Goal: Information Seeking & Learning: Learn about a topic

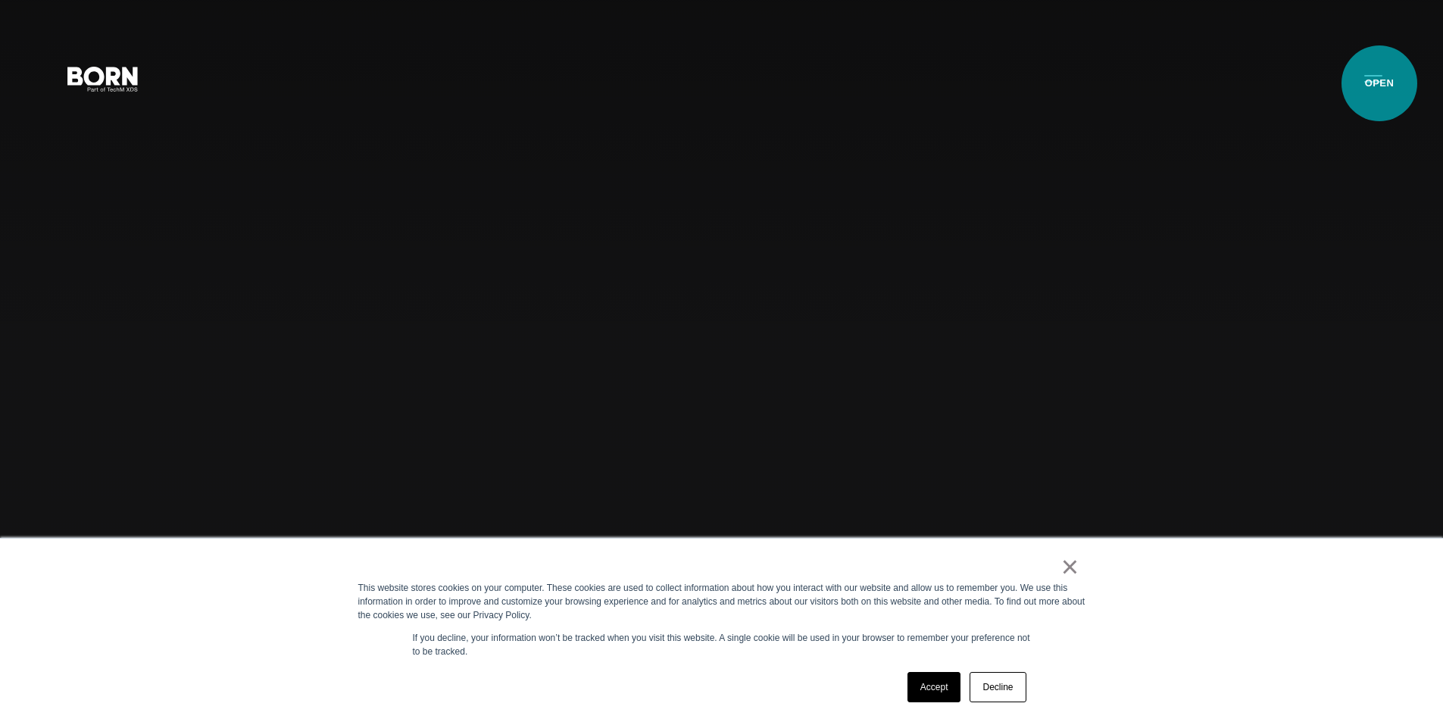
click at [1379, 83] on button "Primary Menu" at bounding box center [1373, 78] width 36 height 32
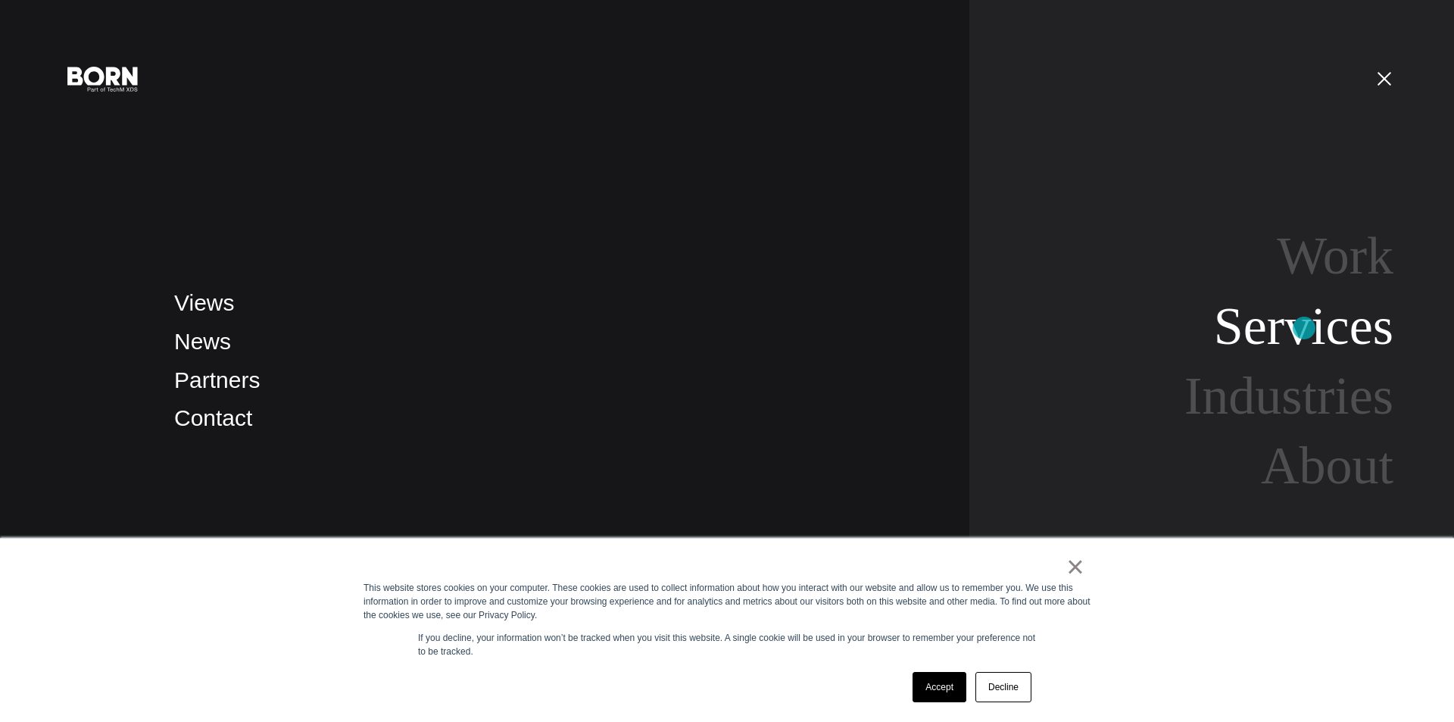
click at [1304, 328] on link "Services" at bounding box center [1303, 326] width 179 height 58
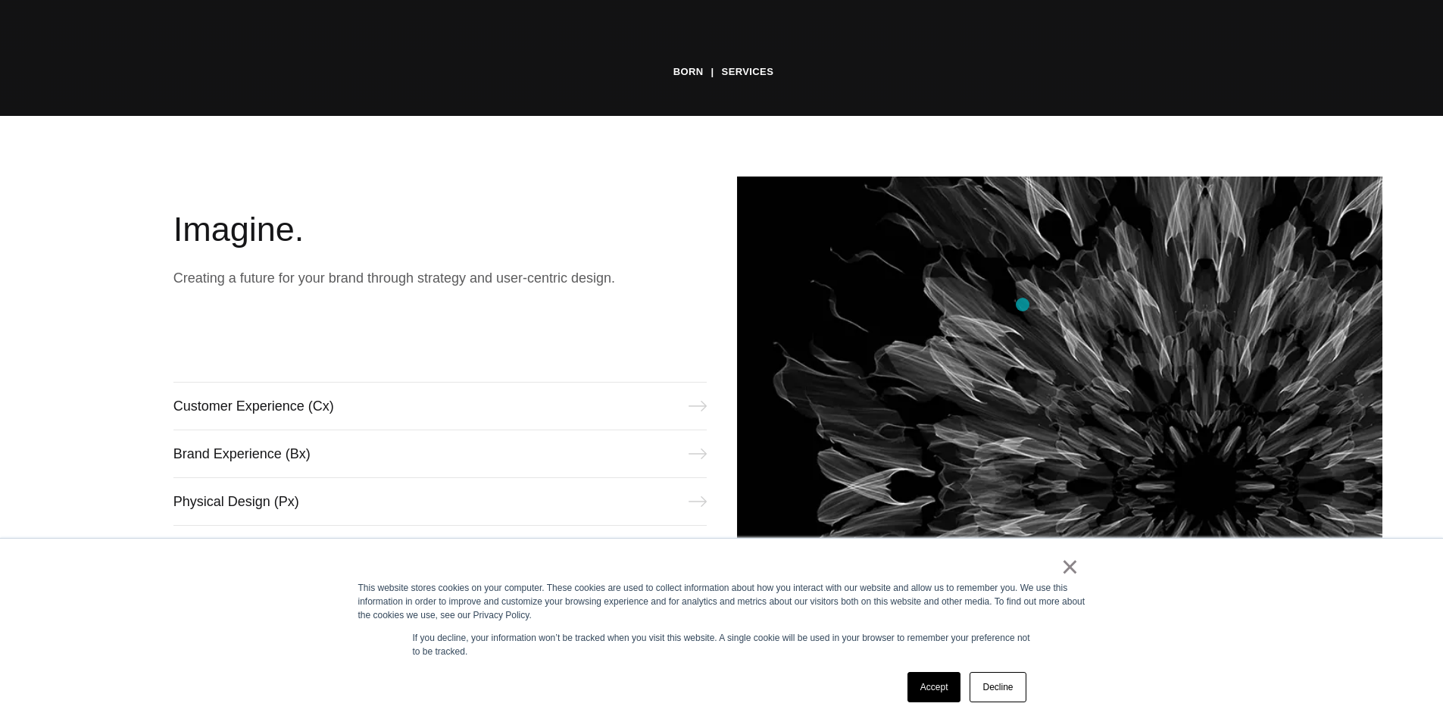
scroll to position [909, 0]
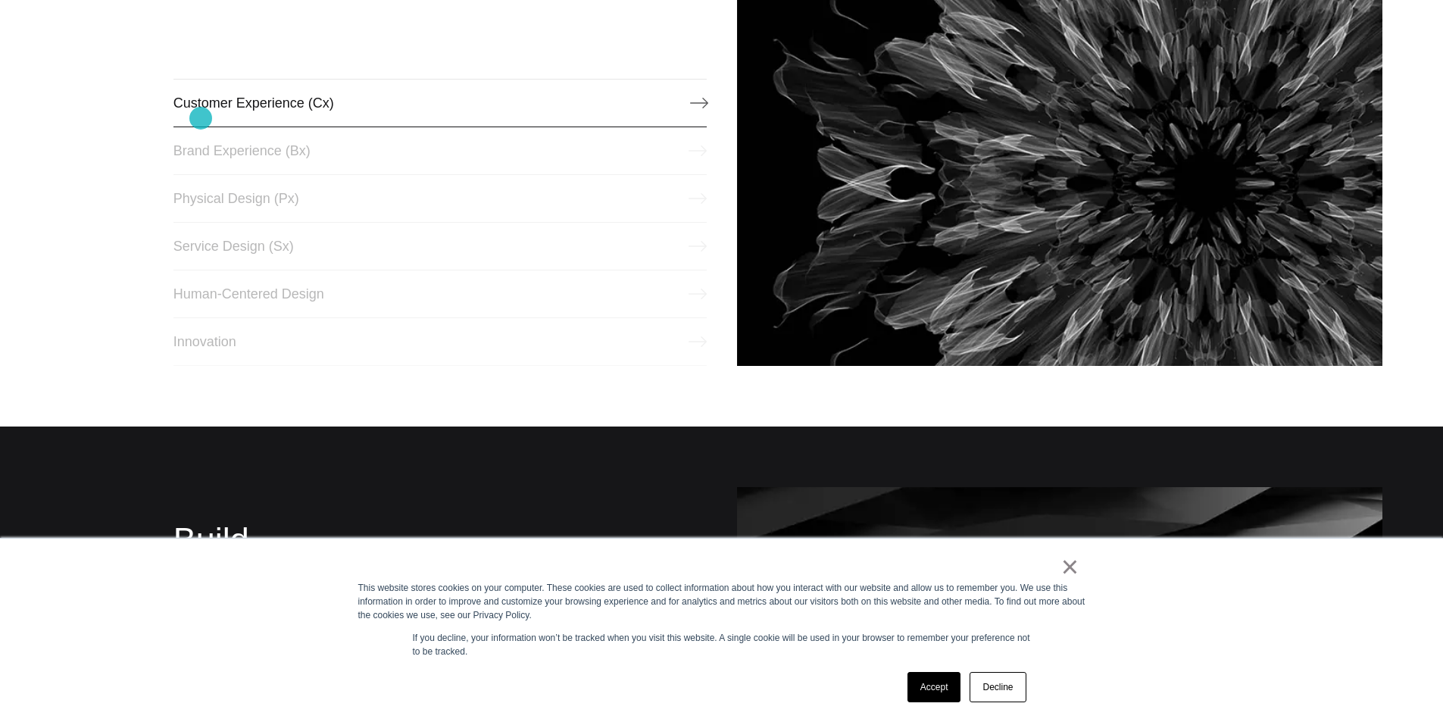
click at [201, 118] on link "Customer Experience (Cx)" at bounding box center [439, 103] width 533 height 48
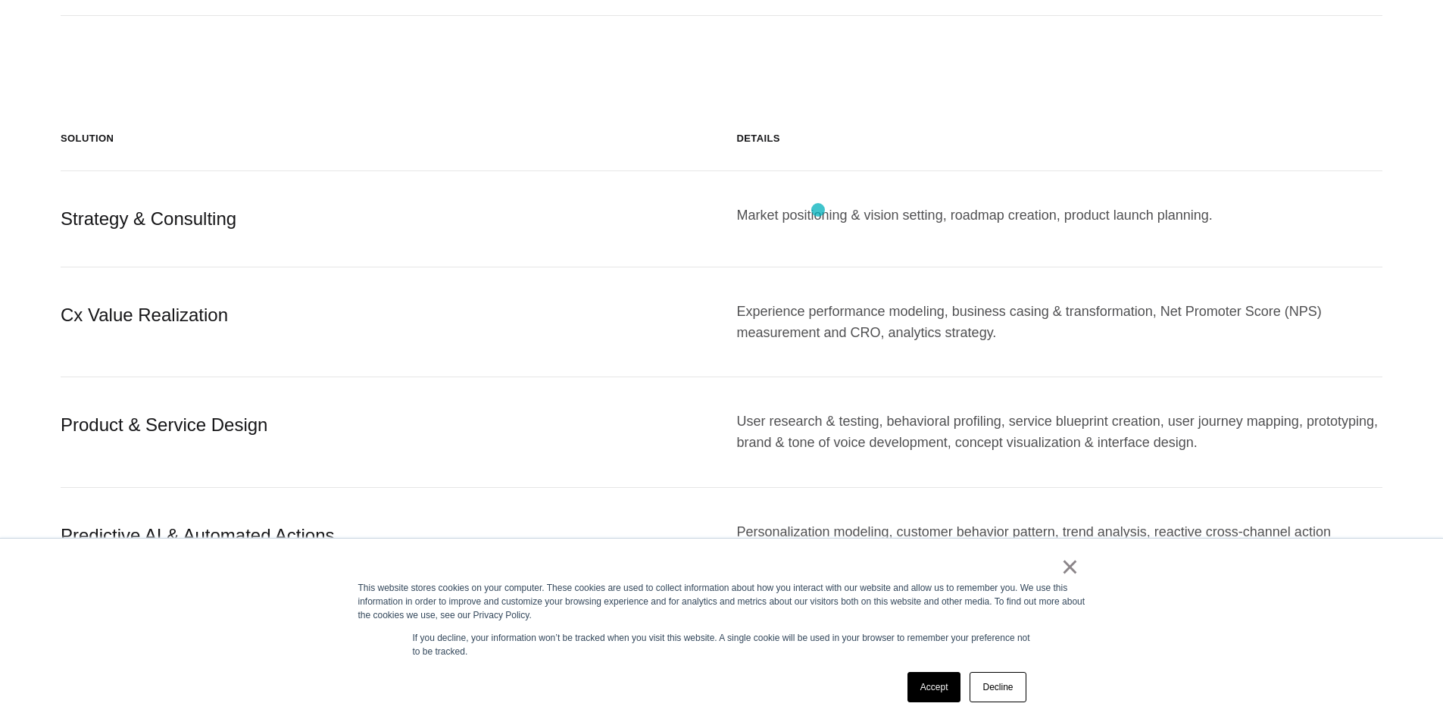
scroll to position [1590, 0]
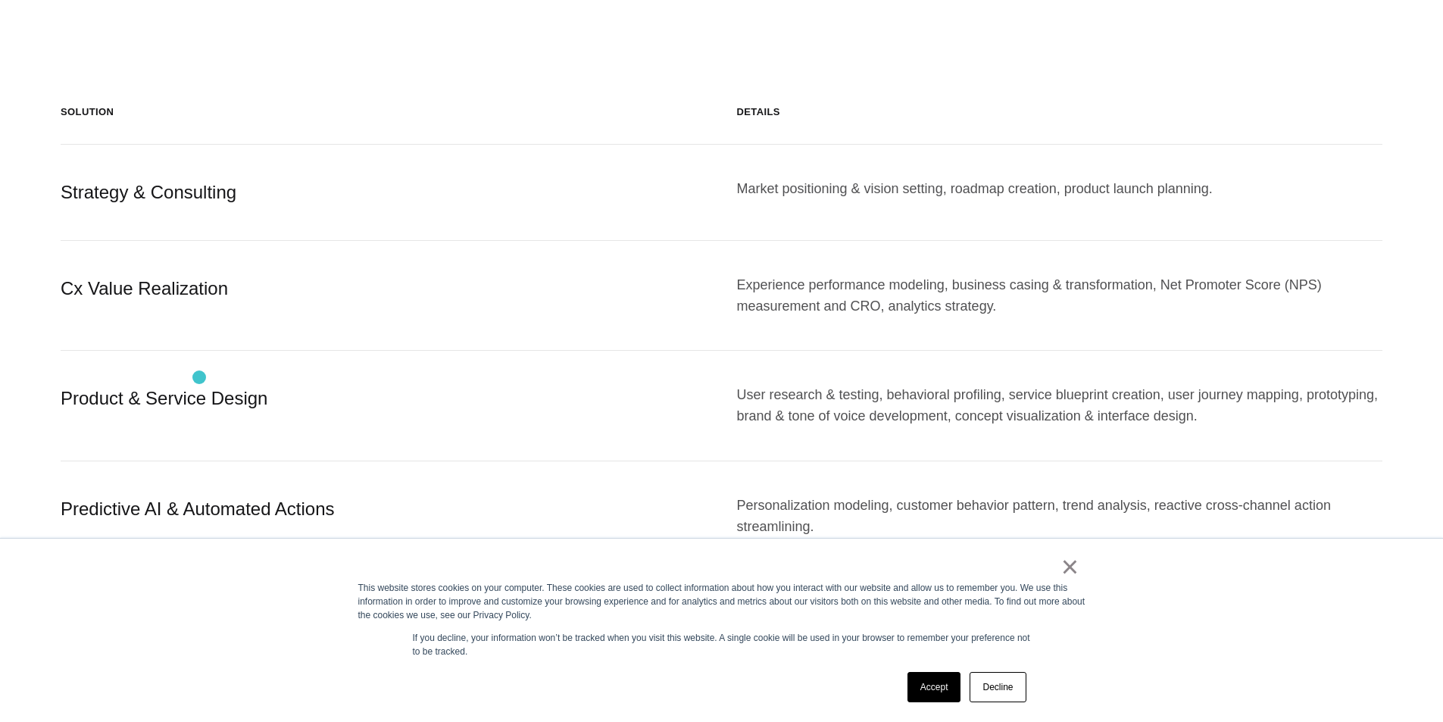
click at [201, 384] on div "Product & Service Design" at bounding box center [384, 405] width 646 height 42
click at [305, 384] on div "Product & Service Design" at bounding box center [384, 405] width 646 height 42
drag, startPoint x: 65, startPoint y: 378, endPoint x: 336, endPoint y: 388, distance: 271.3
click at [336, 388] on div "Product & Service Design" at bounding box center [384, 405] width 646 height 42
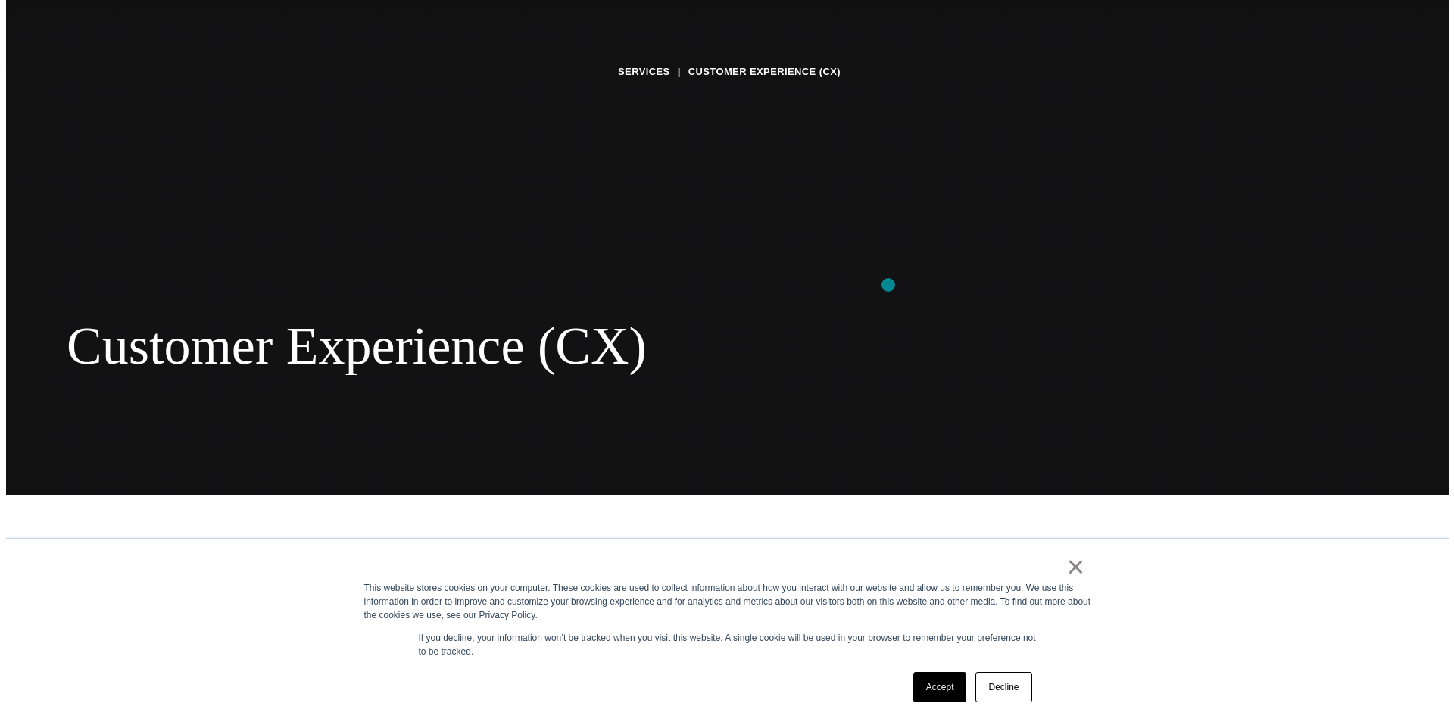
scroll to position [0, 0]
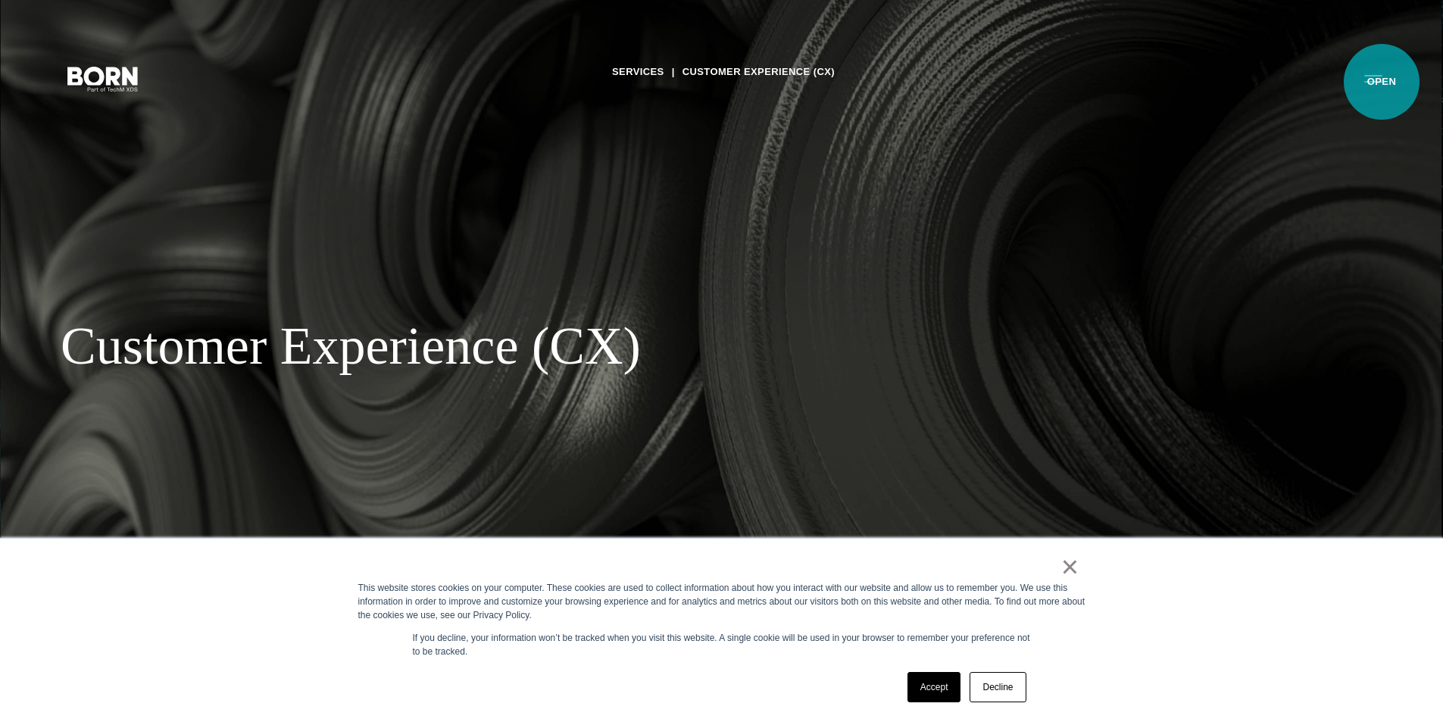
click at [1381, 83] on button "Primary Menu" at bounding box center [1373, 78] width 36 height 32
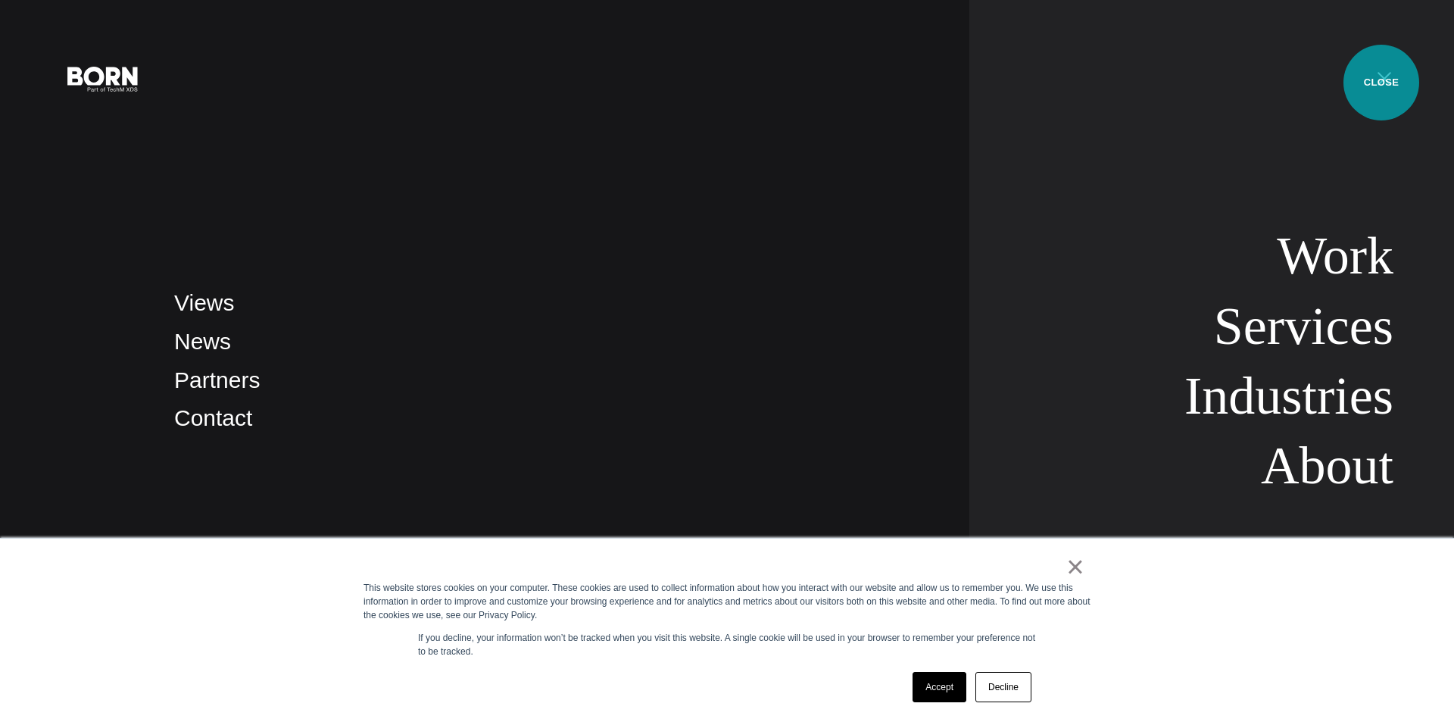
click at [1381, 83] on button "Primary Menu" at bounding box center [1384, 78] width 36 height 32
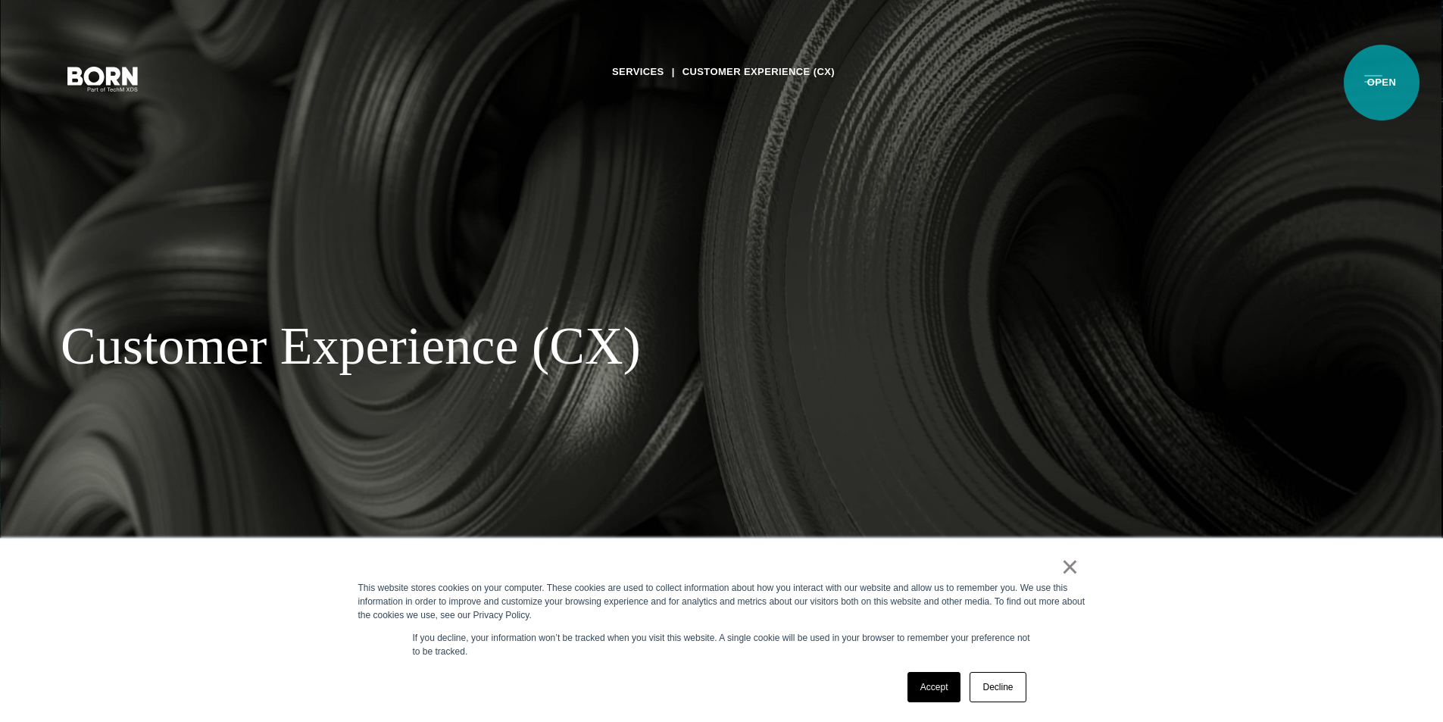
click at [1381, 83] on button "Primary Menu" at bounding box center [1373, 78] width 36 height 32
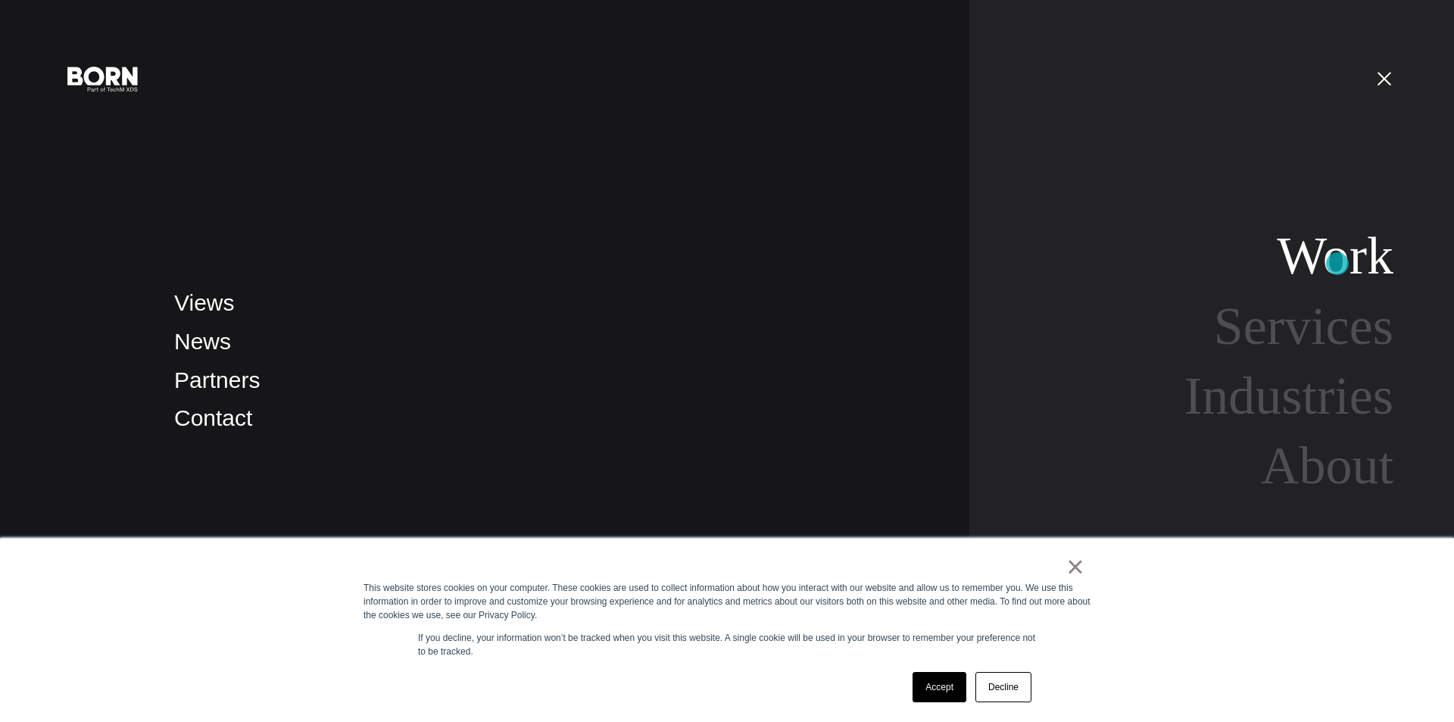
click at [1337, 264] on link "Work" at bounding box center [1335, 255] width 117 height 58
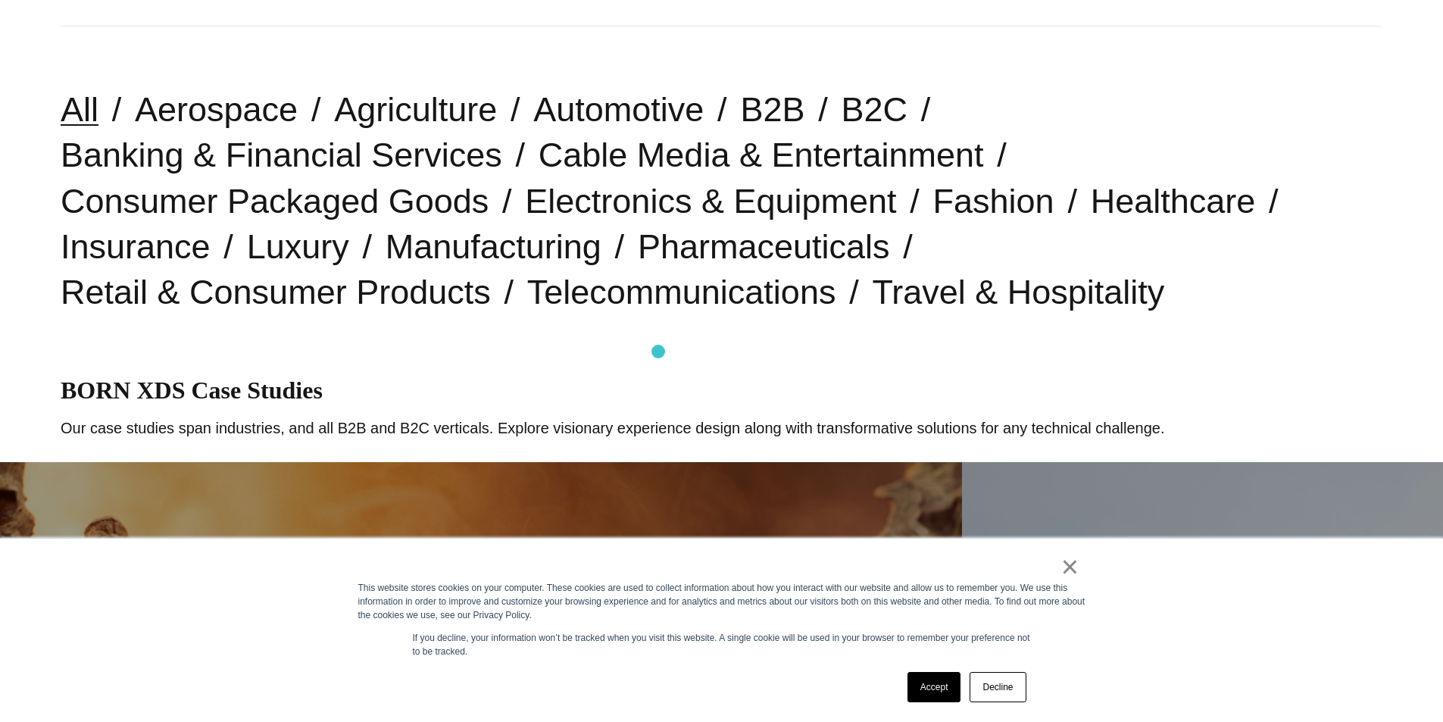
scroll to position [379, 0]
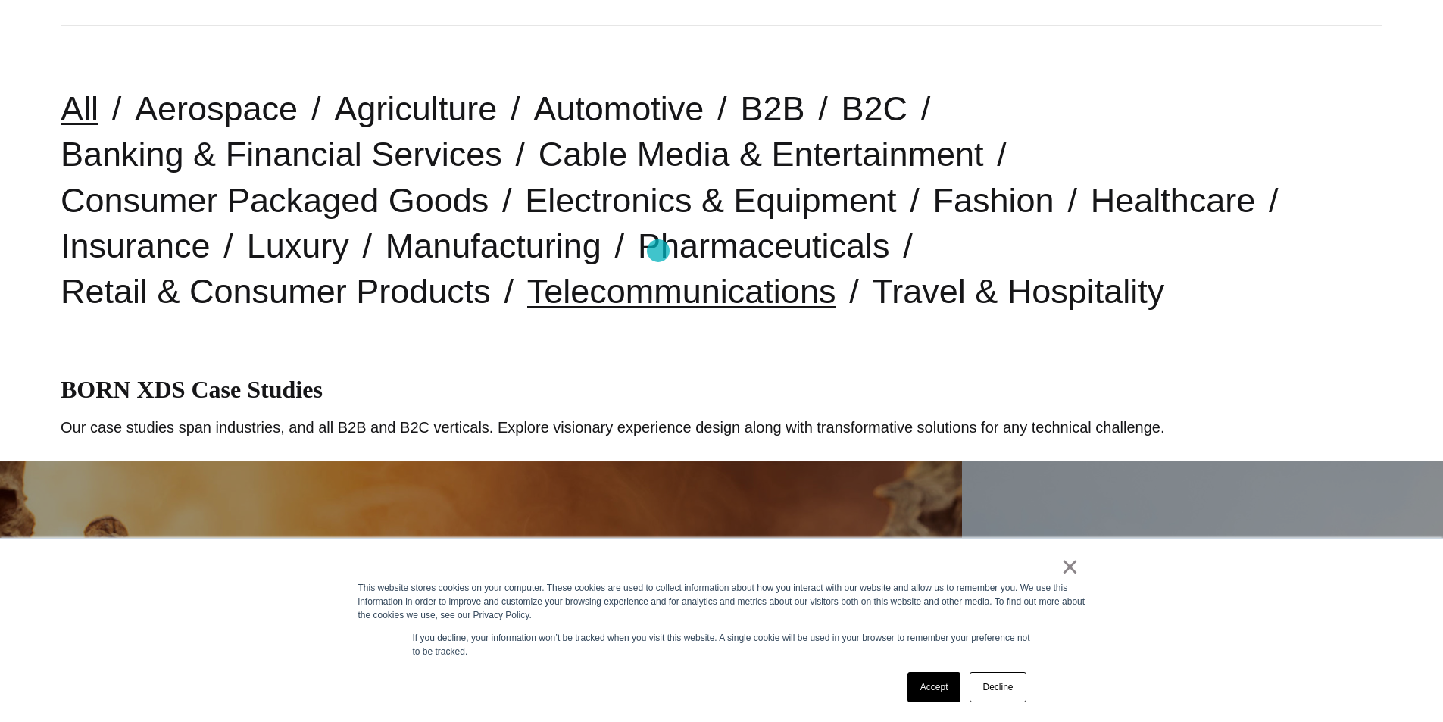
click at [658, 272] on link "Telecommunications" at bounding box center [681, 291] width 309 height 39
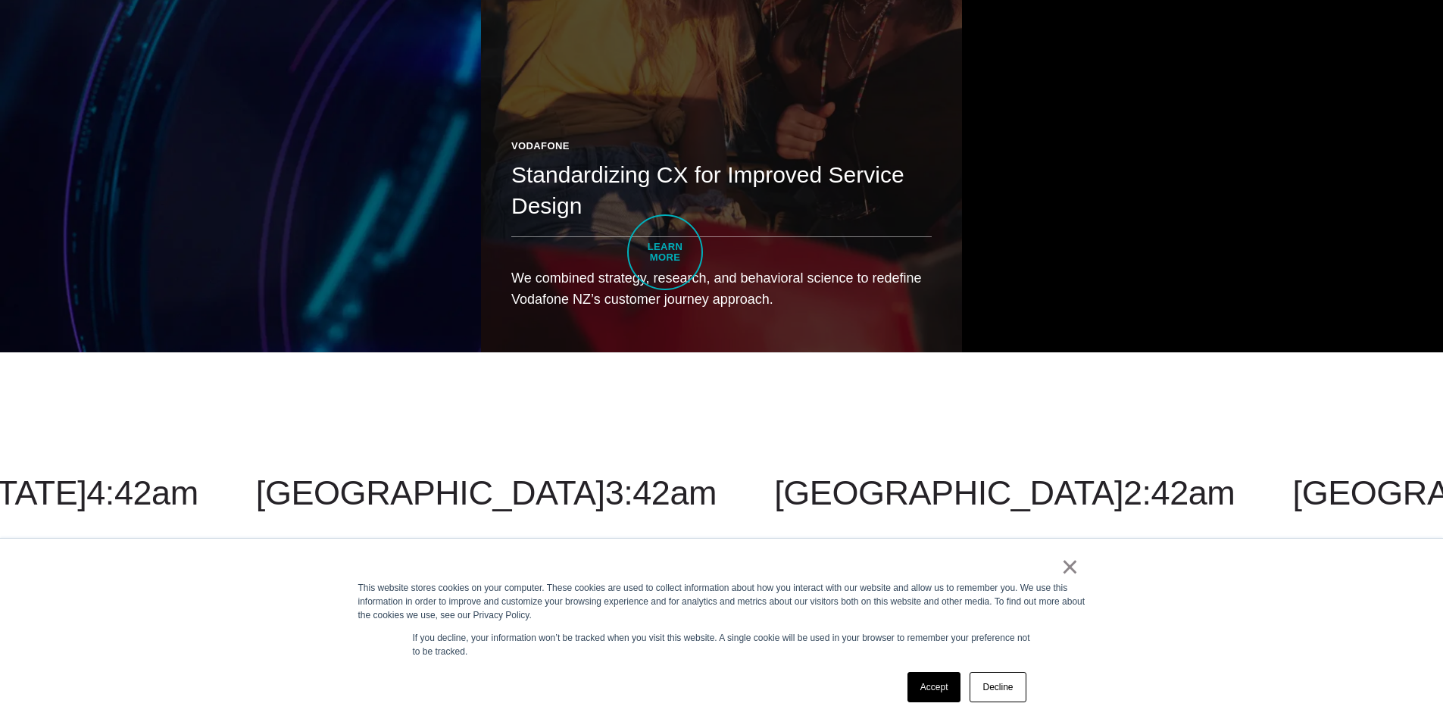
scroll to position [2797, 0]
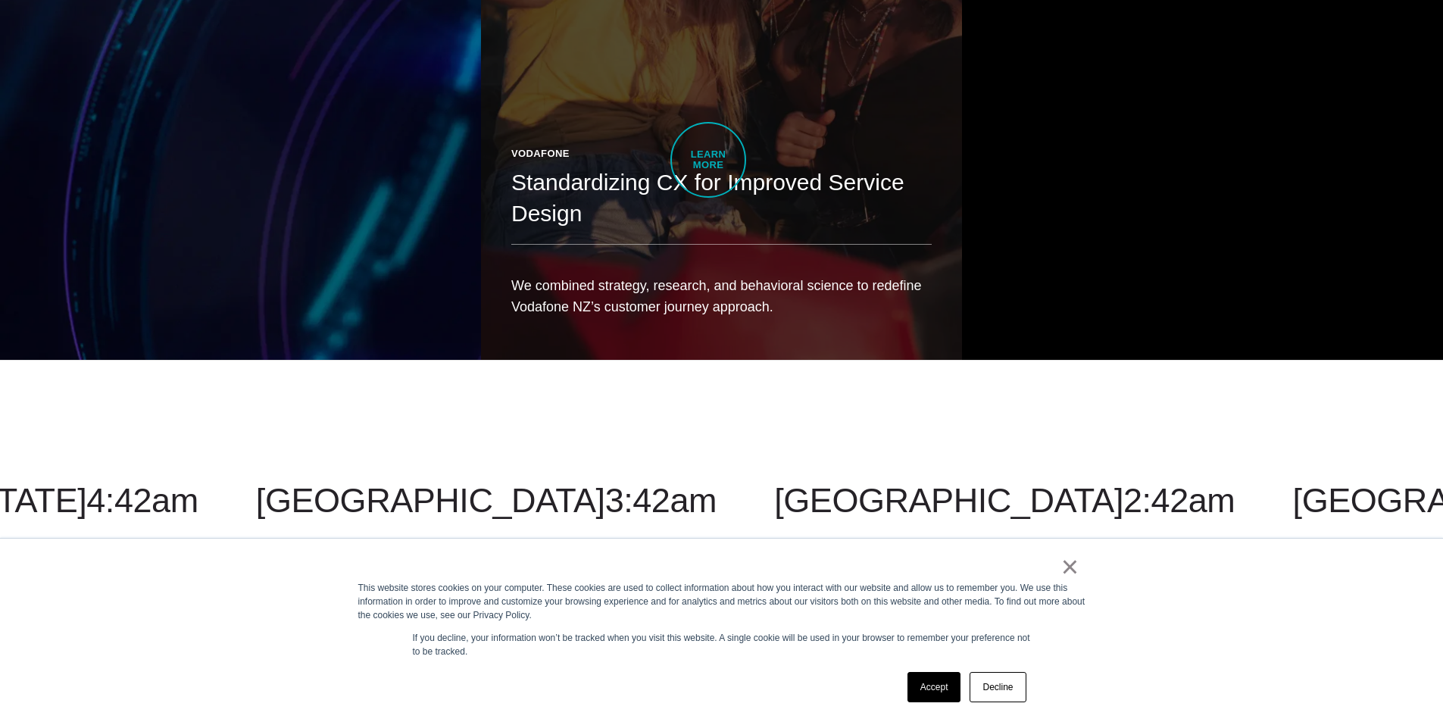
click at [708, 167] on h2 "Standardizing CX for Improved Service Design" at bounding box center [721, 197] width 420 height 61
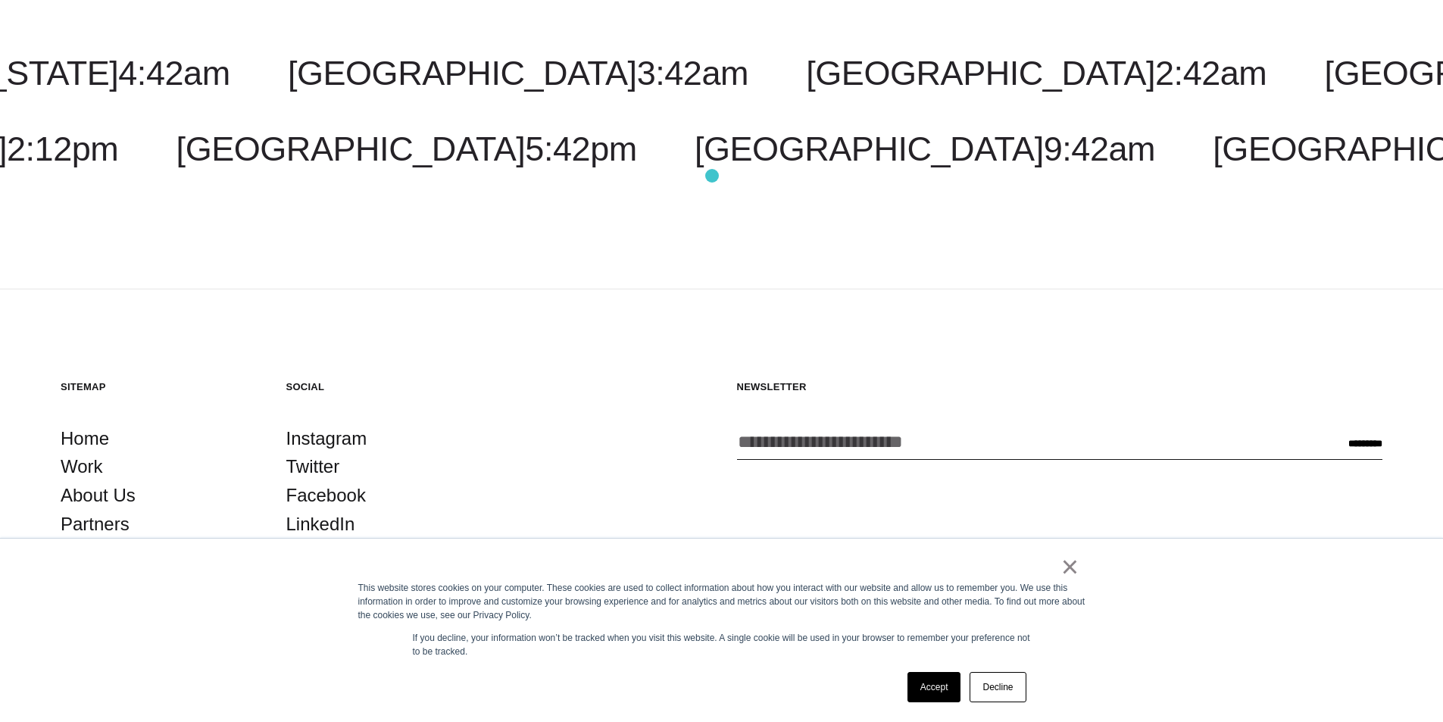
scroll to position [4635, 0]
